Goal: Information Seeking & Learning: Find specific fact

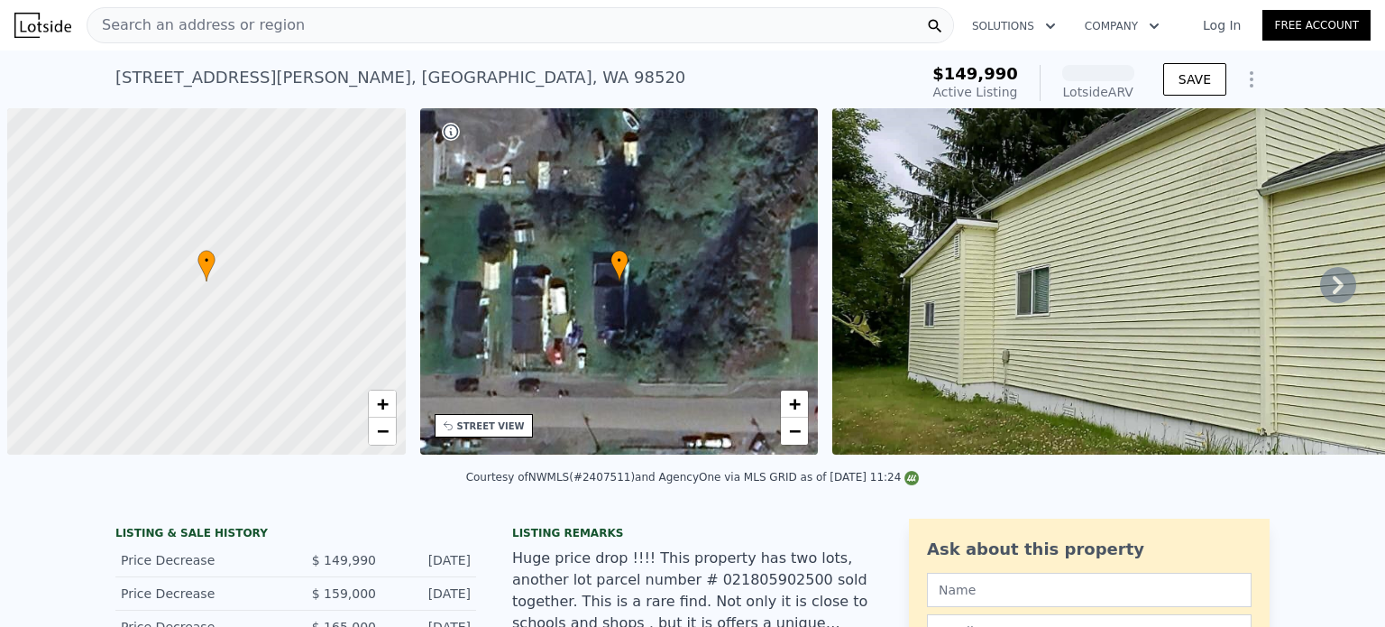
scroll to position [0, 7]
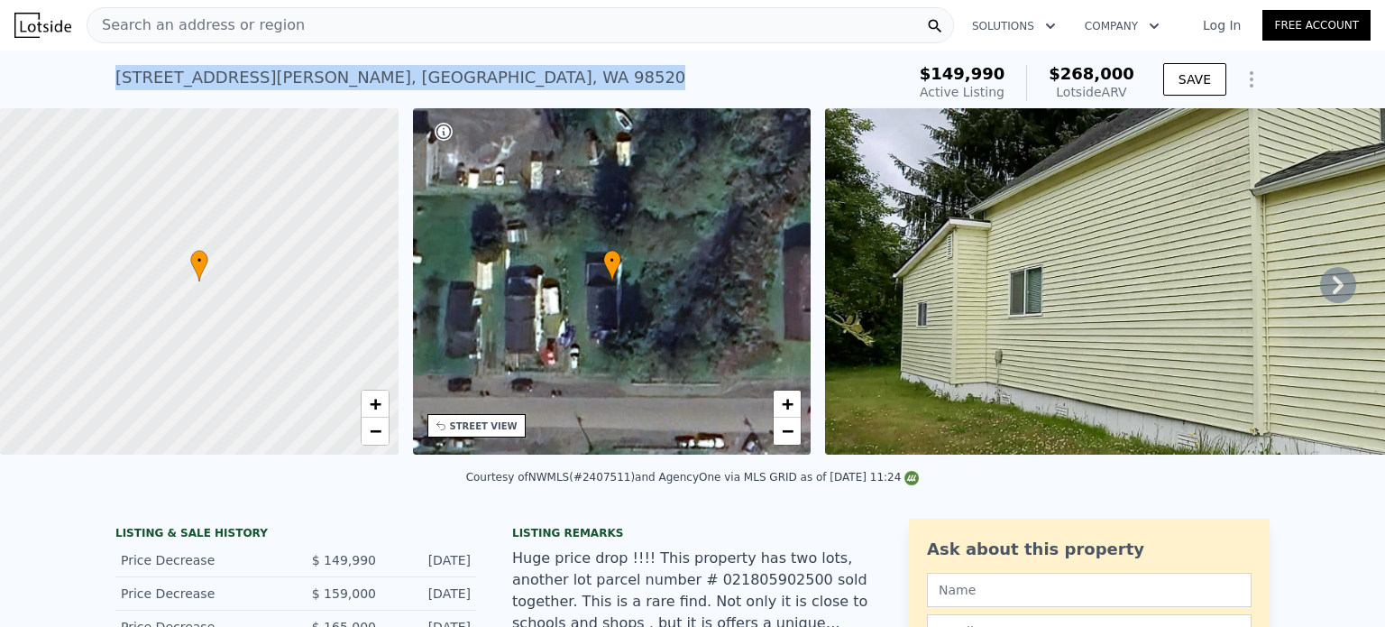
drag, startPoint x: 395, startPoint y: 78, endPoint x: 68, endPoint y: 73, distance: 327.3
click at [68, 73] on div "[STREET_ADDRESS][PERSON_NAME] Active at $149,990 (~ARV $268k ) $149,990 Active …" at bounding box center [692, 79] width 1385 height 58
copy div "[STREET_ADDRESS][PERSON_NAME]"
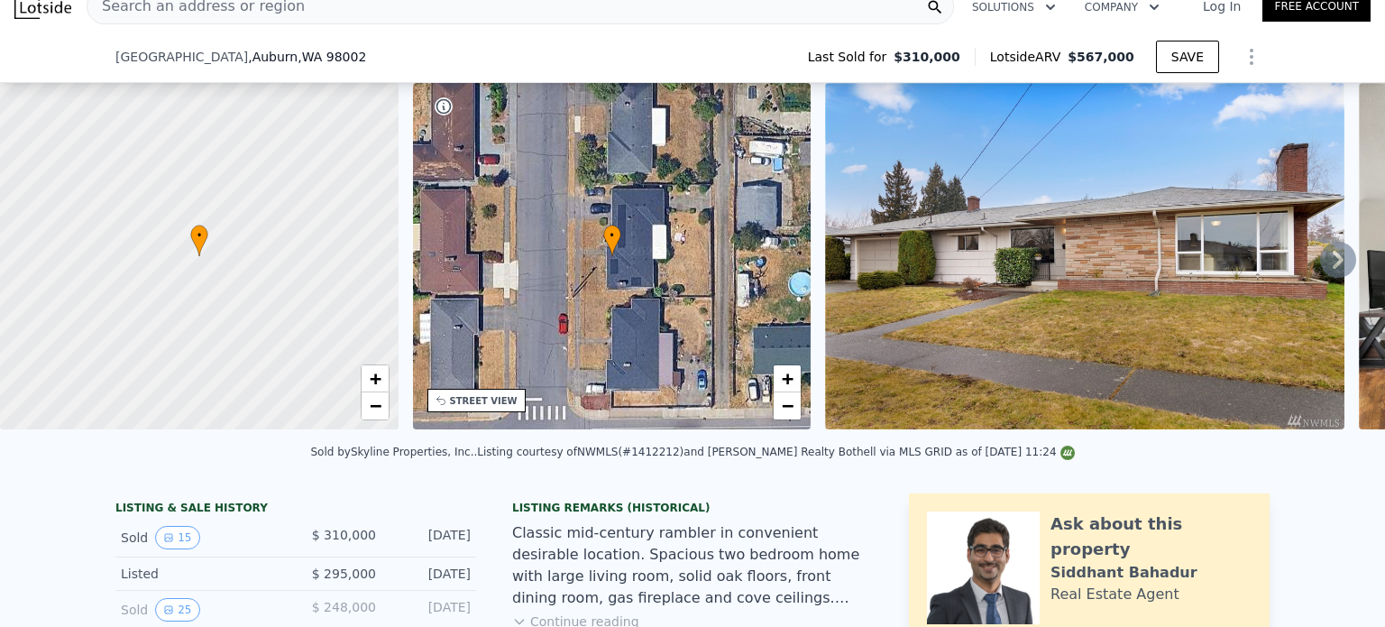
scroll to position [510, 0]
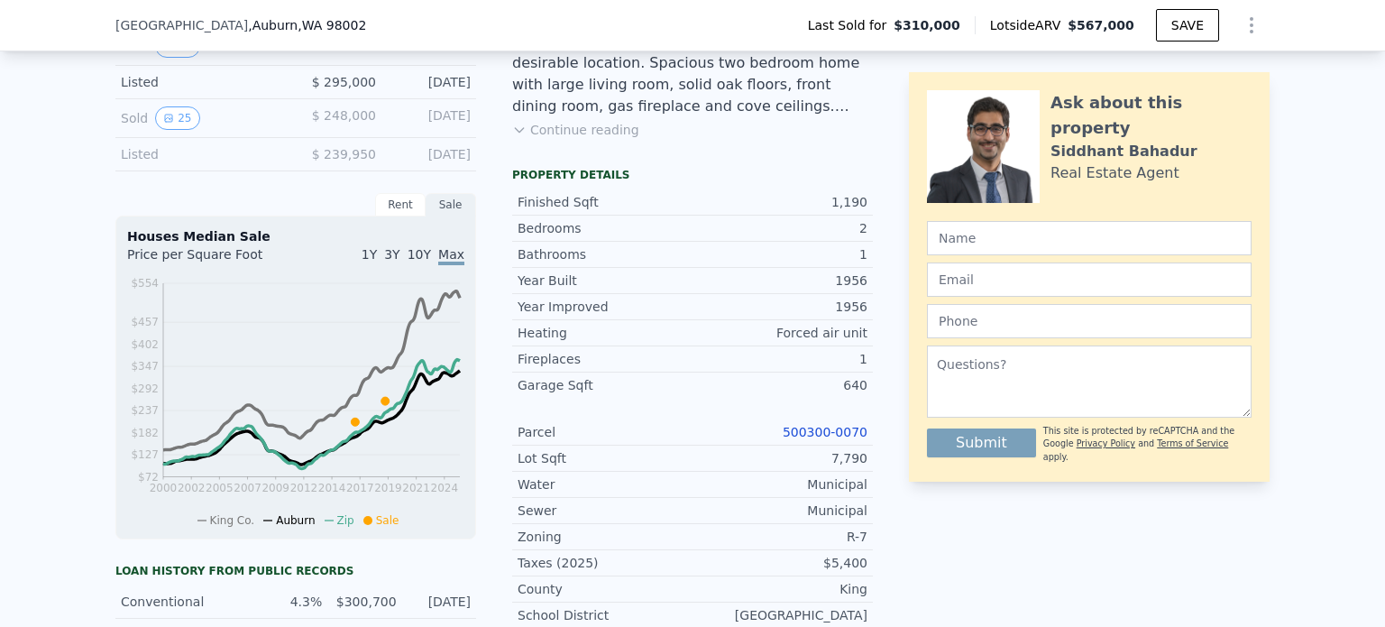
click at [800, 438] on link "500300-0070" at bounding box center [824, 432] width 85 height 14
